Goal: Transaction & Acquisition: Purchase product/service

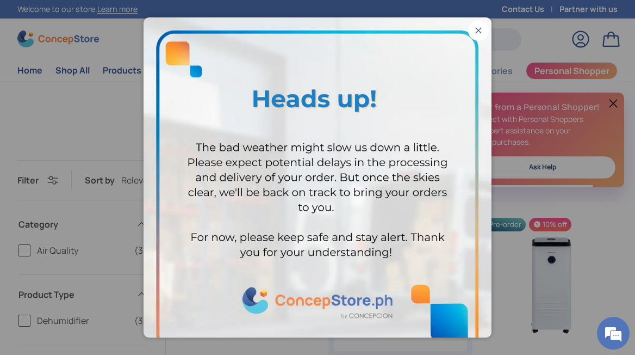
click at [474, 32] on button "Close" at bounding box center [478, 30] width 21 height 21
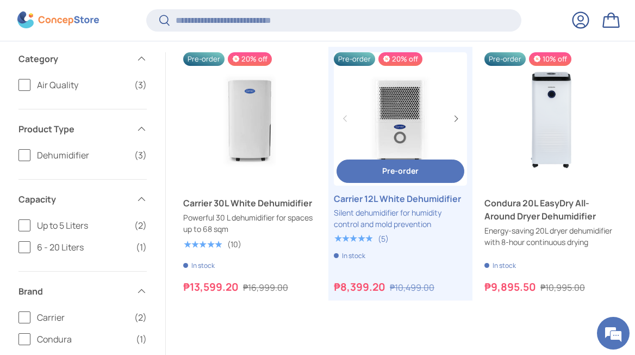
scroll to position [152, 0]
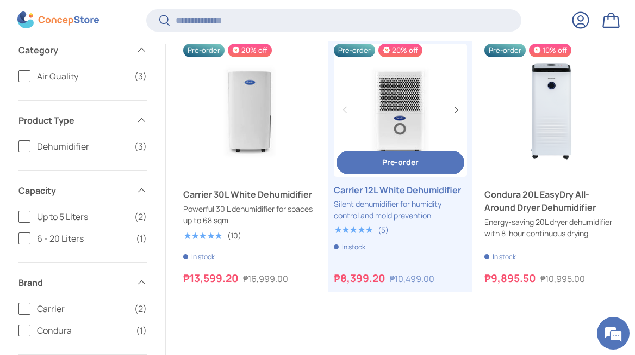
click at [401, 164] on span "Pre-order" at bounding box center [400, 162] width 36 height 10
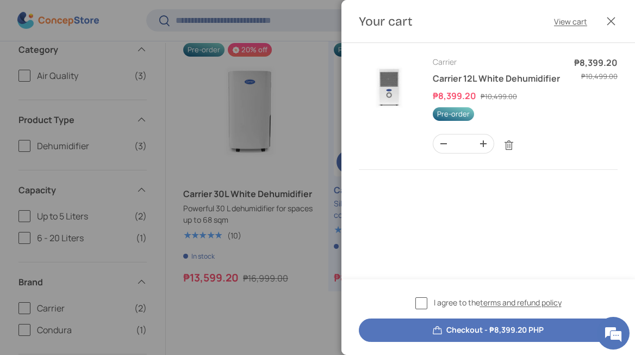
scroll to position [0, 0]
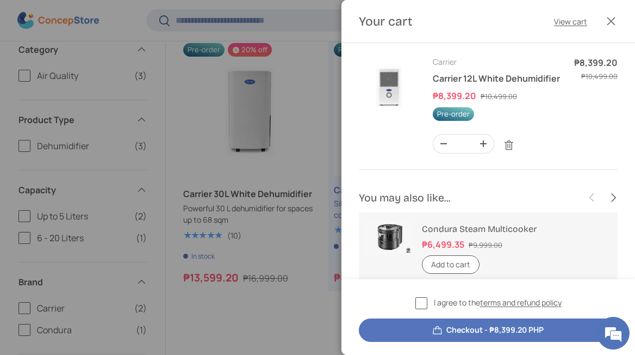
click at [421, 300] on label "I agree to the terms and refund policy" at bounding box center [489, 302] width 146 height 13
click at [455, 333] on button "Checkout - ₱8,399.20 PHP" at bounding box center [488, 329] width 259 height 23
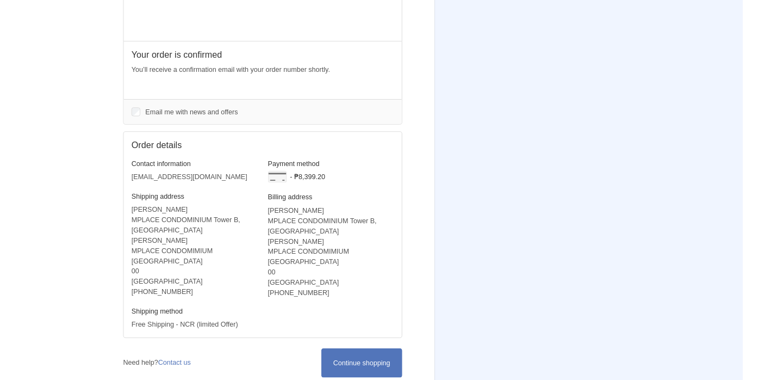
scroll to position [225, 0]
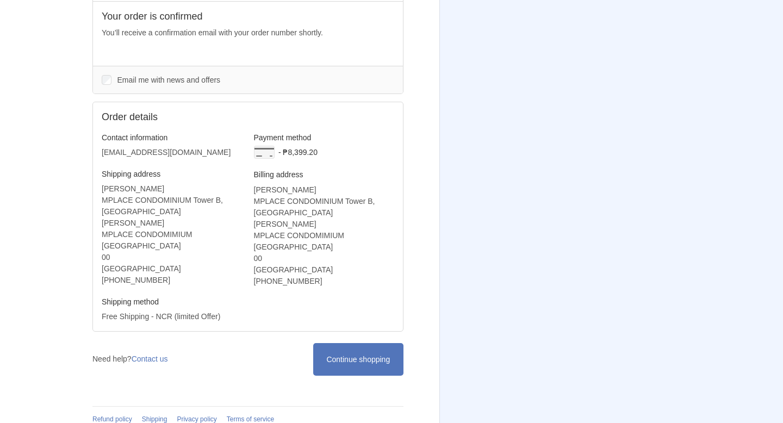
click at [635, 213] on aside "Thank you for your purchase! Order summary Shopping cart Product image Descript…" at bounding box center [565, 105] width 251 height 660
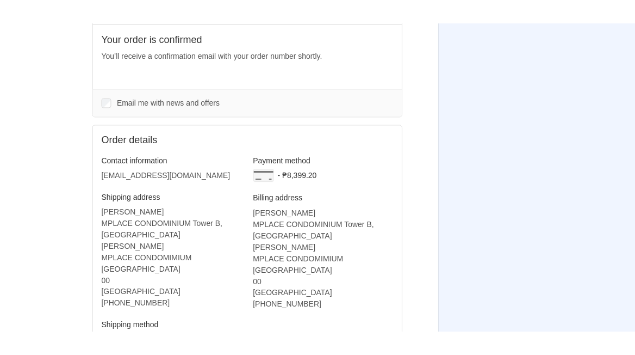
scroll to position [224, 0]
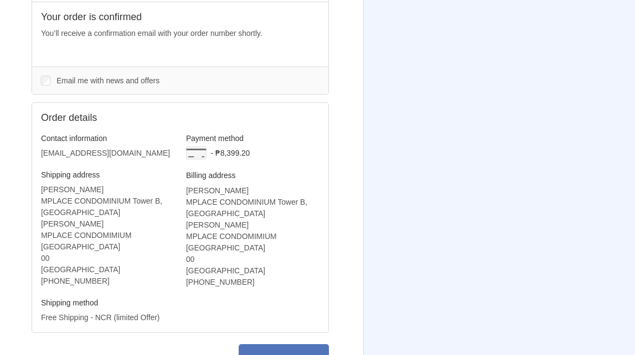
click at [429, 136] on aside "Thank you for your purchase! Order summary Shopping cart Product image Descript…" at bounding box center [483, 106] width 240 height 660
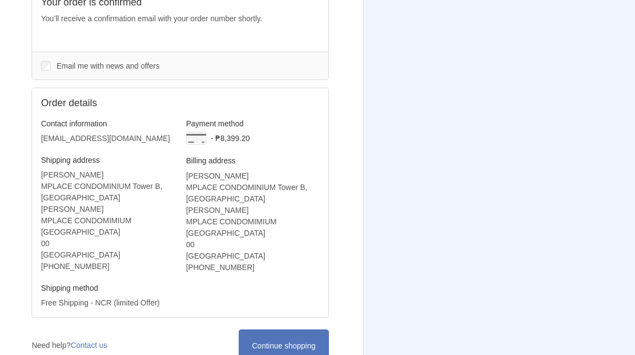
scroll to position [293, 0]
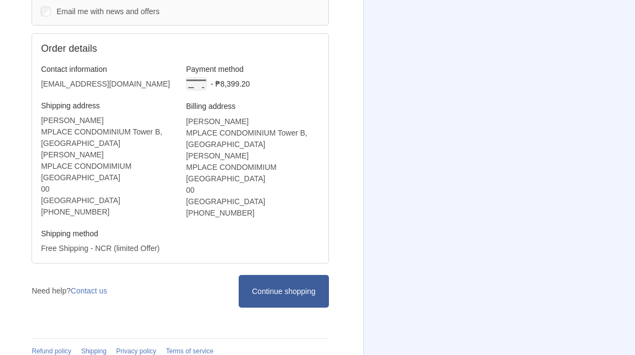
click at [273, 287] on span "Continue shopping" at bounding box center [284, 291] width 64 height 9
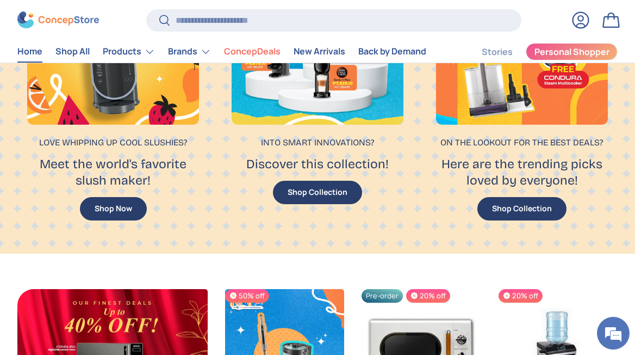
scroll to position [826, 0]
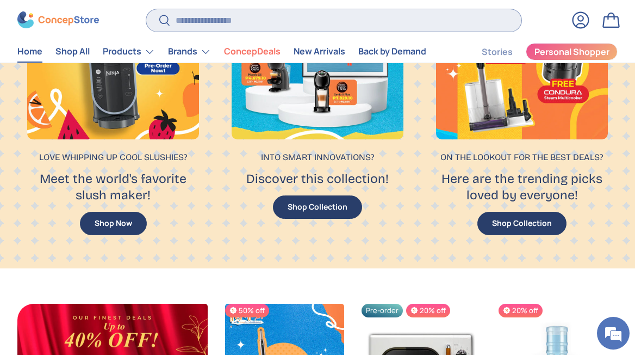
click at [215, 20] on input "Search" at bounding box center [333, 20] width 375 height 22
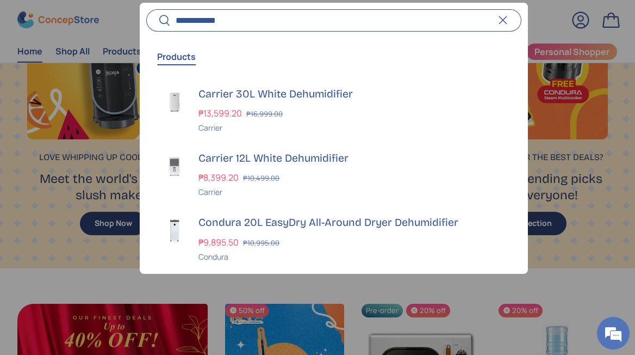
type input "**********"
click at [146, 9] on button "Search" at bounding box center [158, 22] width 24 height 26
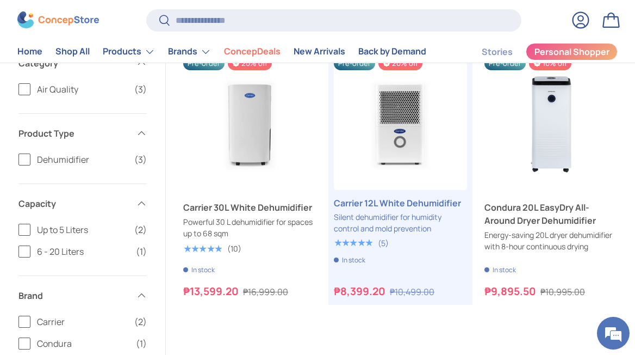
scroll to position [158, 0]
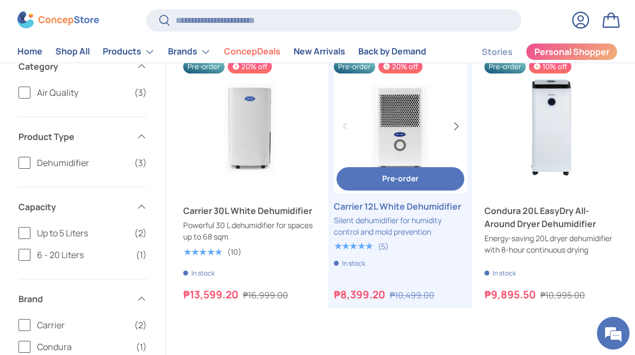
click at [456, 127] on button "Next" at bounding box center [455, 126] width 17 height 17
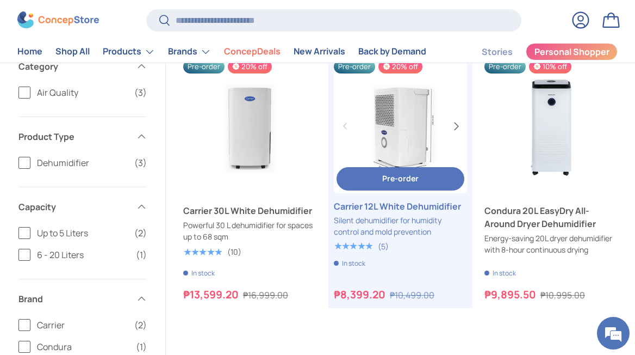
scroll to position [0, 133]
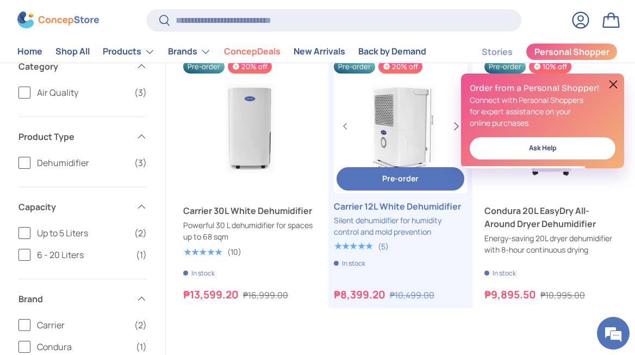
click at [458, 126] on button "Next" at bounding box center [455, 126] width 17 height 17
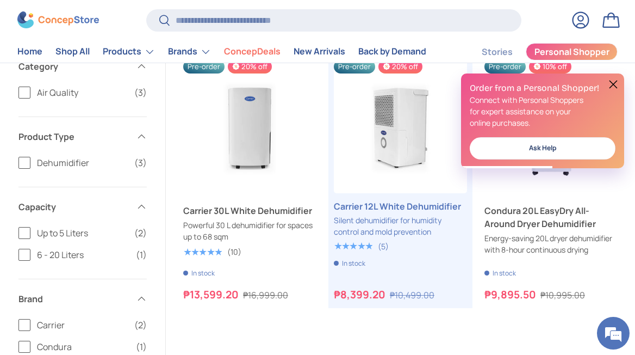
scroll to position [0, 0]
click at [469, 324] on div "Previous Next Pre-order 20% off Carrier 30L White Dehumidifier Powerful 30 L de…" at bounding box center [400, 319] width 435 height 518
click at [615, 83] on button at bounding box center [613, 84] width 13 height 13
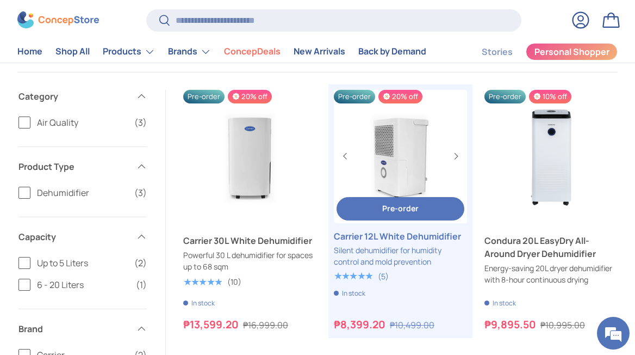
scroll to position [125, 0]
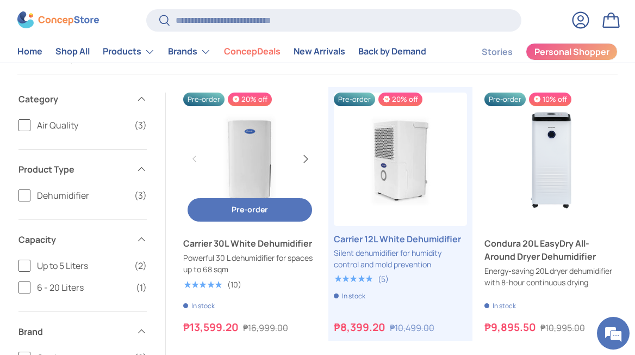
click at [307, 160] on button "Next" at bounding box center [304, 158] width 17 height 17
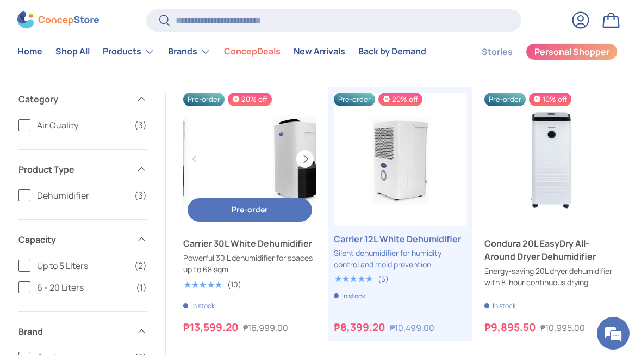
scroll to position [0, 133]
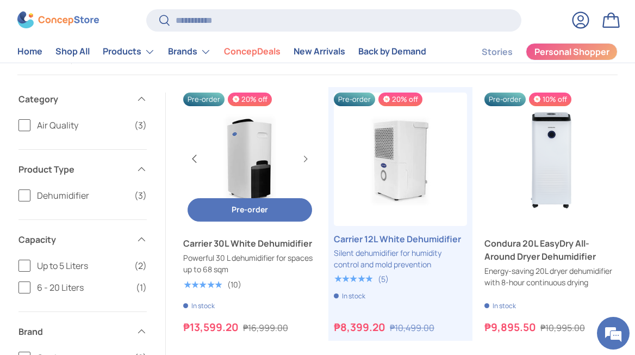
click at [194, 160] on button "Previous" at bounding box center [194, 158] width 17 height 17
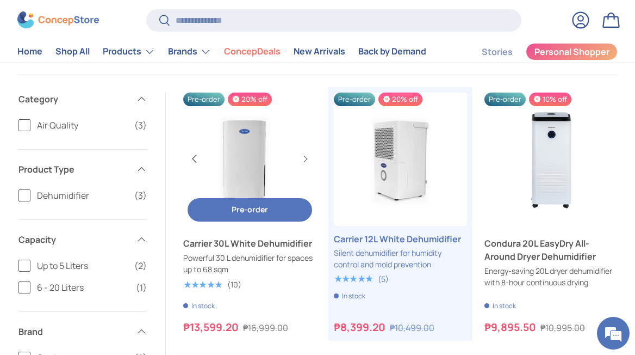
scroll to position [0, 0]
click at [307, 162] on button "Next" at bounding box center [304, 158] width 17 height 17
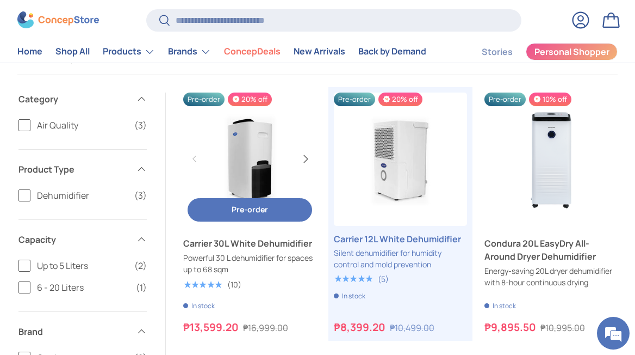
scroll to position [0, 133]
click at [308, 158] on button "Next" at bounding box center [304, 158] width 17 height 17
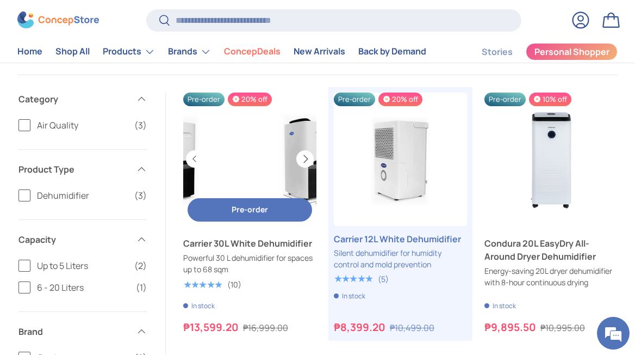
scroll to position [0, 267]
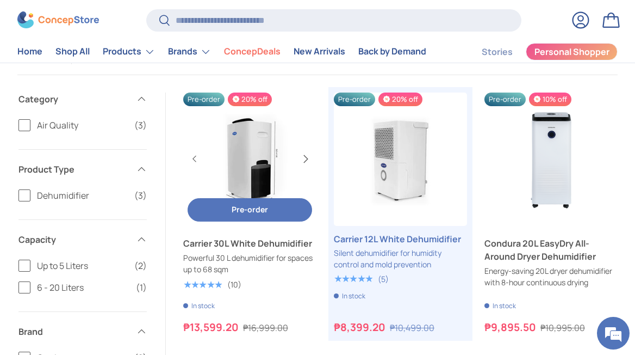
click at [308, 158] on button "Next" at bounding box center [304, 158] width 17 height 17
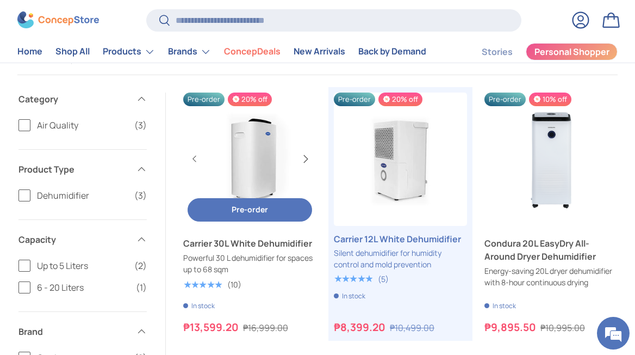
scroll to position [0, 400]
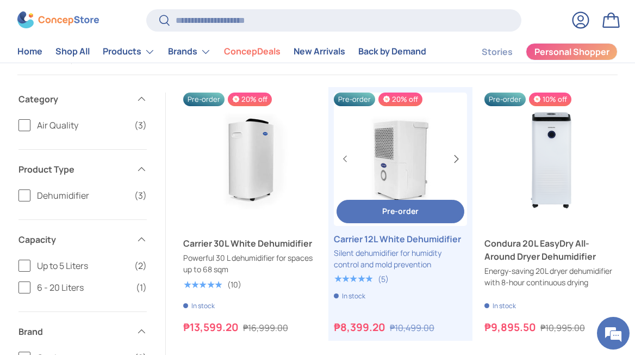
click at [459, 159] on button "Next" at bounding box center [455, 158] width 17 height 17
click at [458, 159] on button "Next" at bounding box center [455, 158] width 17 height 17
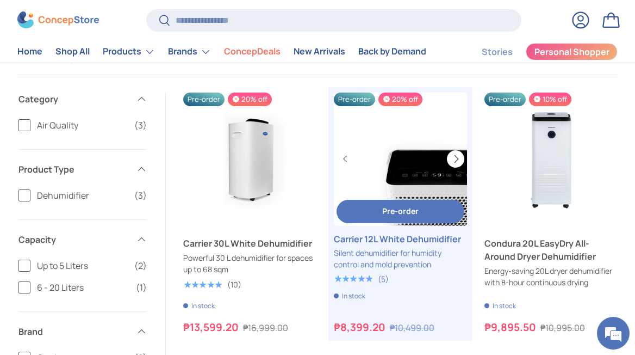
scroll to position [0, 533]
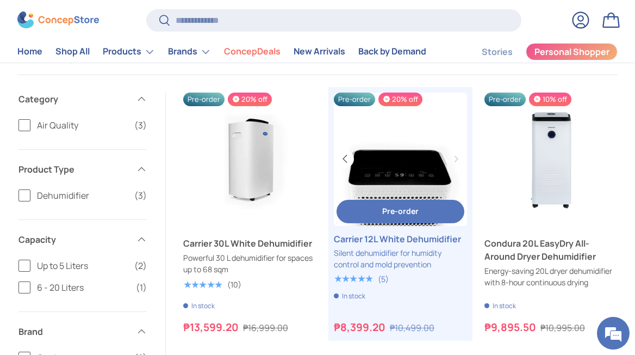
click at [346, 160] on button "Previous" at bounding box center [345, 158] width 17 height 17
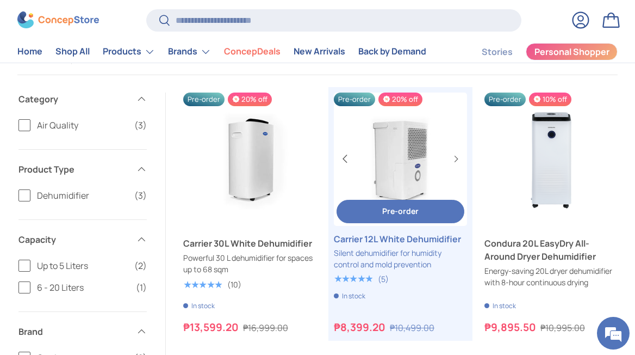
click at [346, 160] on button "Previous" at bounding box center [345, 158] width 17 height 17
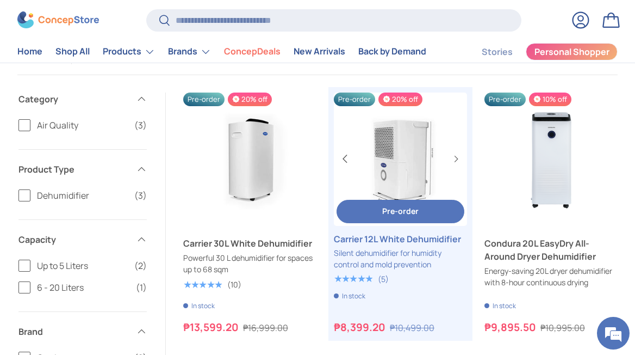
click at [346, 160] on button "Previous" at bounding box center [345, 158] width 17 height 17
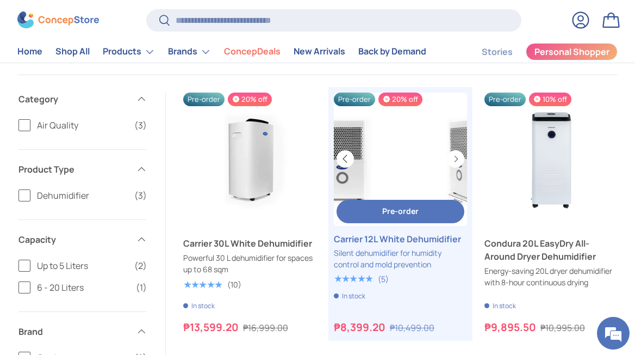
scroll to position [0, 0]
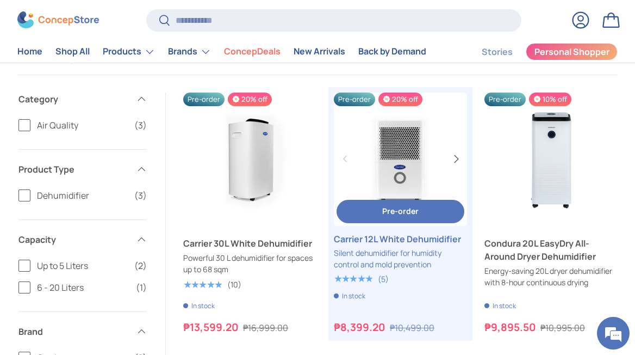
click at [455, 161] on button "Next" at bounding box center [455, 158] width 17 height 17
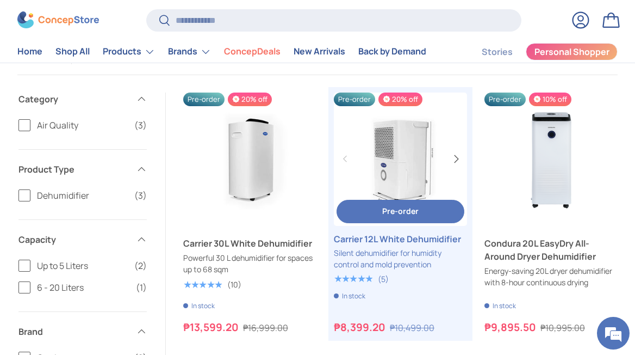
click at [455, 161] on button "Next" at bounding box center [455, 158] width 17 height 17
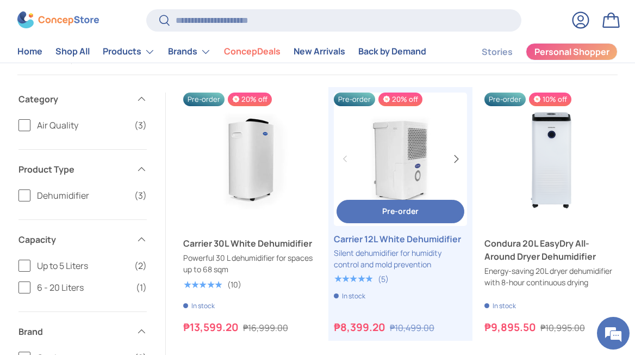
click at [455, 161] on button "Next" at bounding box center [455, 158] width 17 height 17
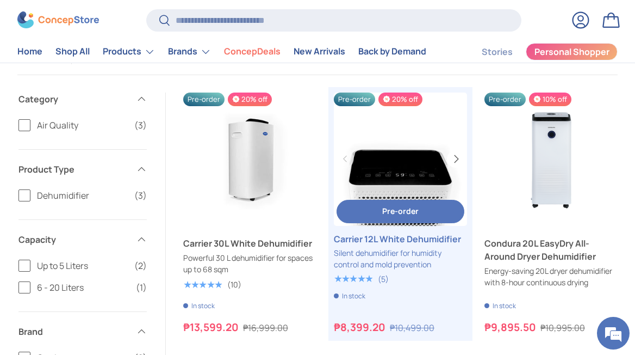
scroll to position [0, 533]
click at [347, 162] on button "Previous" at bounding box center [345, 158] width 17 height 17
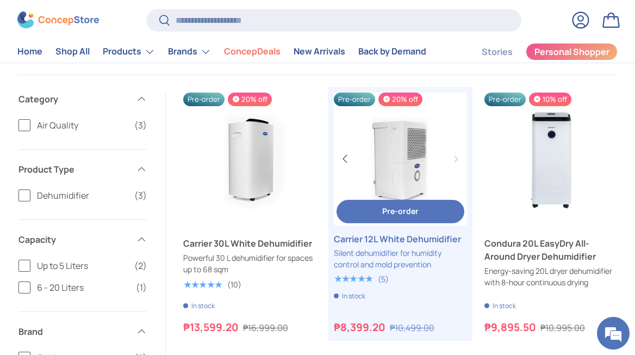
click at [347, 162] on button "Previous" at bounding box center [345, 158] width 17 height 17
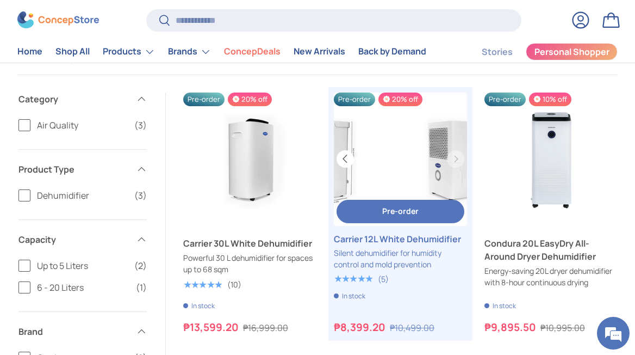
click at [347, 162] on button "Previous" at bounding box center [345, 158] width 17 height 17
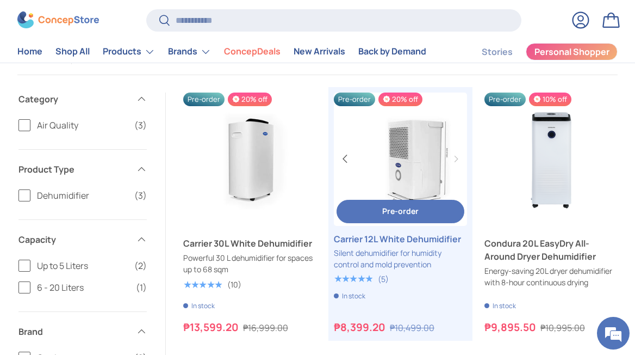
scroll to position [0, 8]
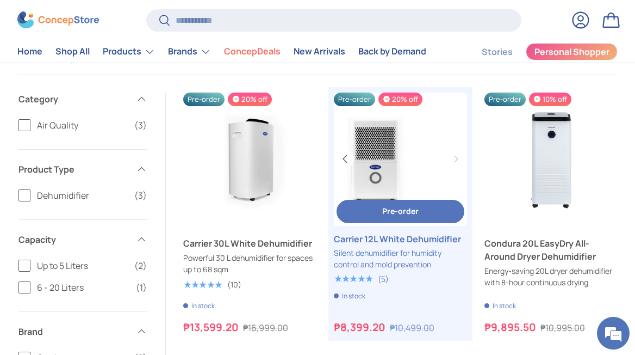
click at [347, 162] on button "Previous" at bounding box center [345, 158] width 17 height 17
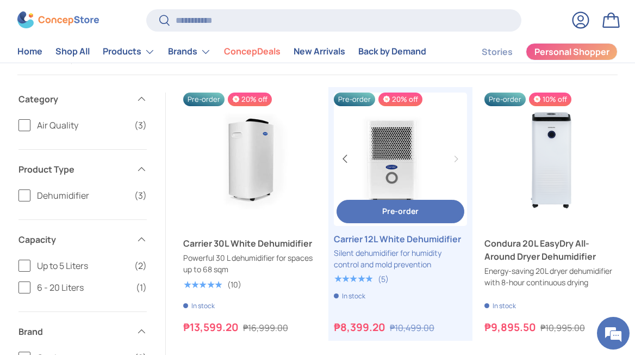
scroll to position [0, 0]
click at [347, 162] on button "Previous" at bounding box center [345, 158] width 17 height 17
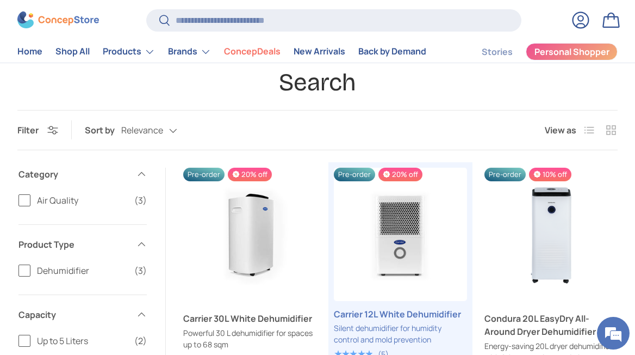
scroll to position [36, 0]
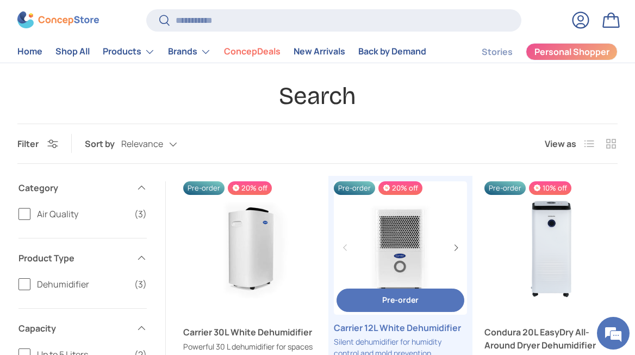
click at [394, 240] on link "Carrier 12L White Dehumidifier" at bounding box center [400, 247] width 133 height 133
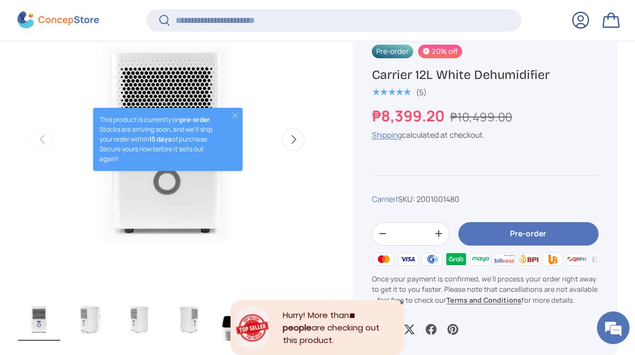
scroll to position [418, 0]
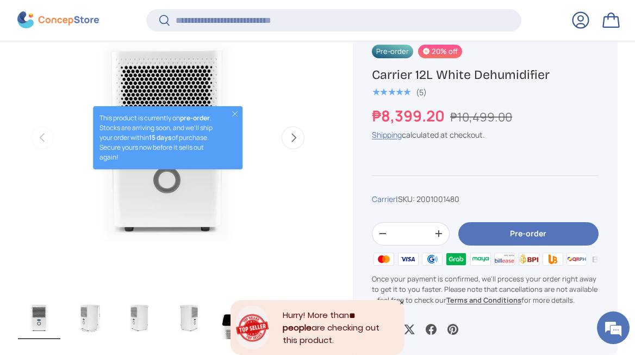
click at [236, 114] on button "Close" at bounding box center [235, 113] width 9 height 9
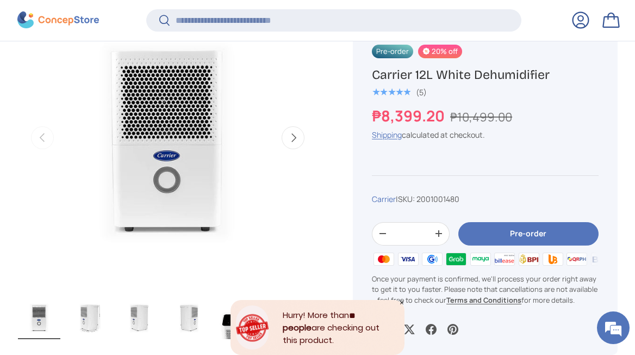
scroll to position [0, 0]
click at [294, 134] on button "Next" at bounding box center [293, 137] width 23 height 23
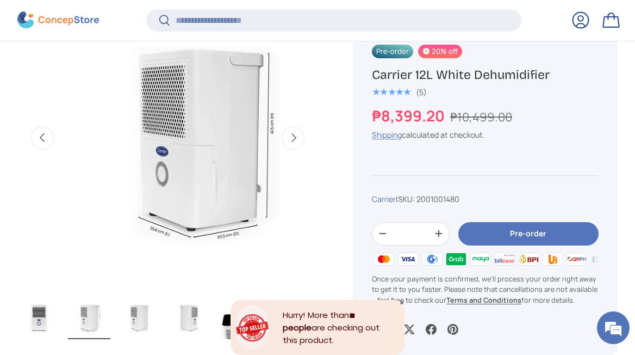
scroll to position [0, 306]
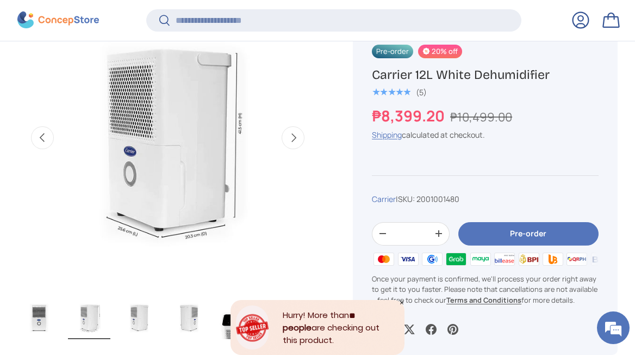
click at [294, 135] on button "Next" at bounding box center [293, 137] width 23 height 23
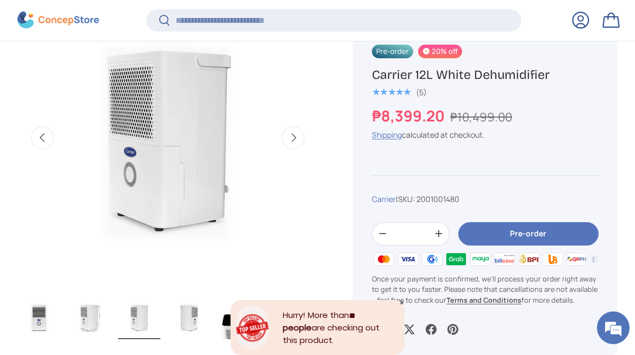
click at [294, 135] on button "Next" at bounding box center [293, 137] width 23 height 23
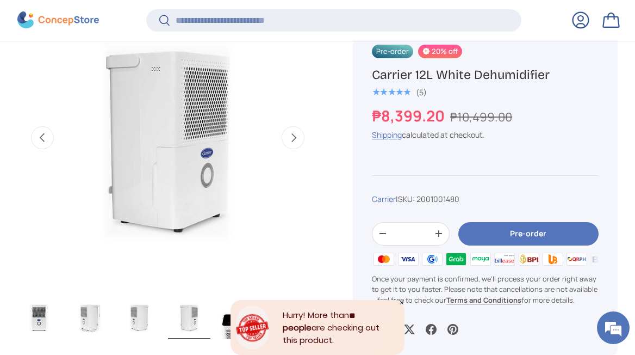
click at [294, 135] on button "Next" at bounding box center [293, 137] width 23 height 23
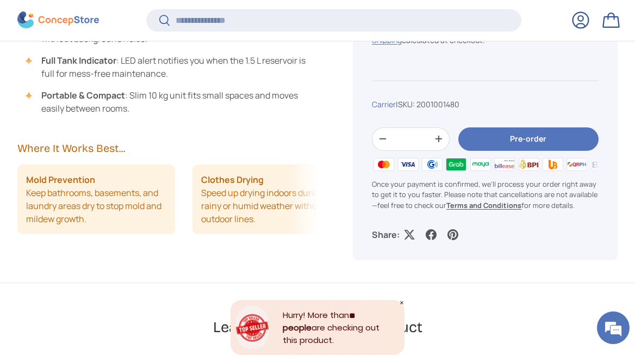
scroll to position [959, 0]
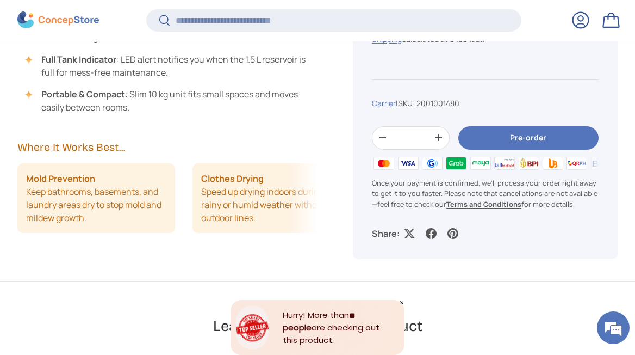
click at [331, 209] on div "Description Specifications Inclusions & Warranty Keep excess moisture out of yo…" at bounding box center [176, 52] width 318 height 458
click at [285, 222] on li "Clothes Drying Speed up drying indoors during rainy or humid weather without ou…" at bounding box center [272, 198] width 158 height 70
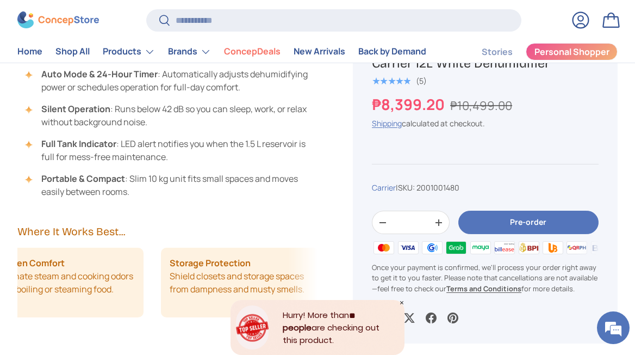
scroll to position [825, 0]
